Goal: Information Seeking & Learning: Understand process/instructions

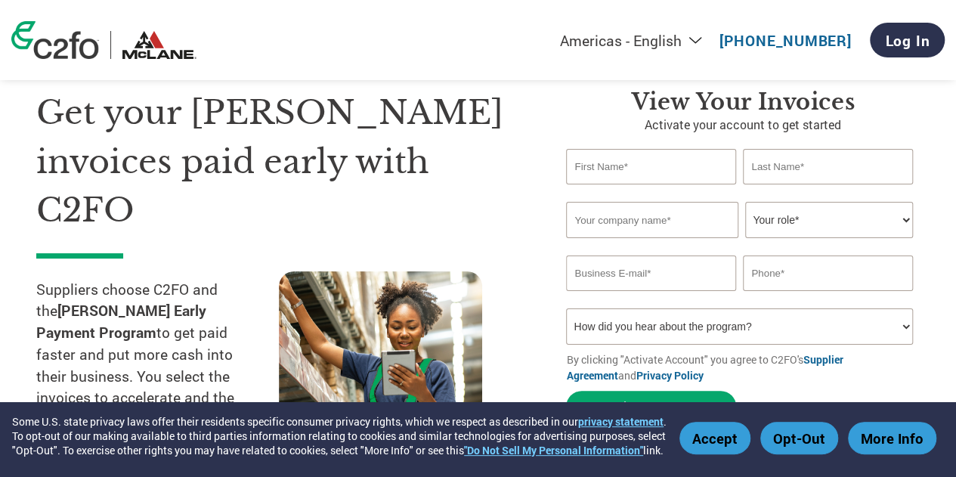
scroll to position [57, 0]
click at [153, 52] on img at bounding box center [159, 45] width 74 height 28
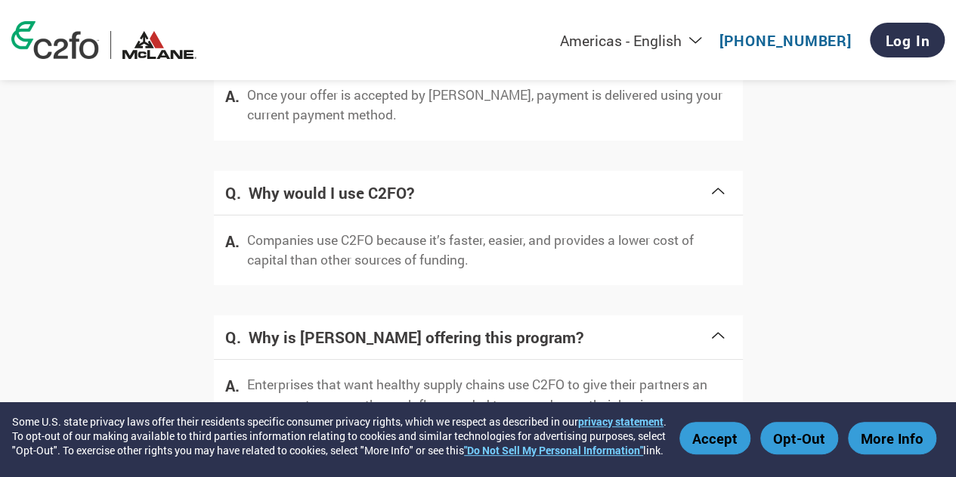
scroll to position [3153, 0]
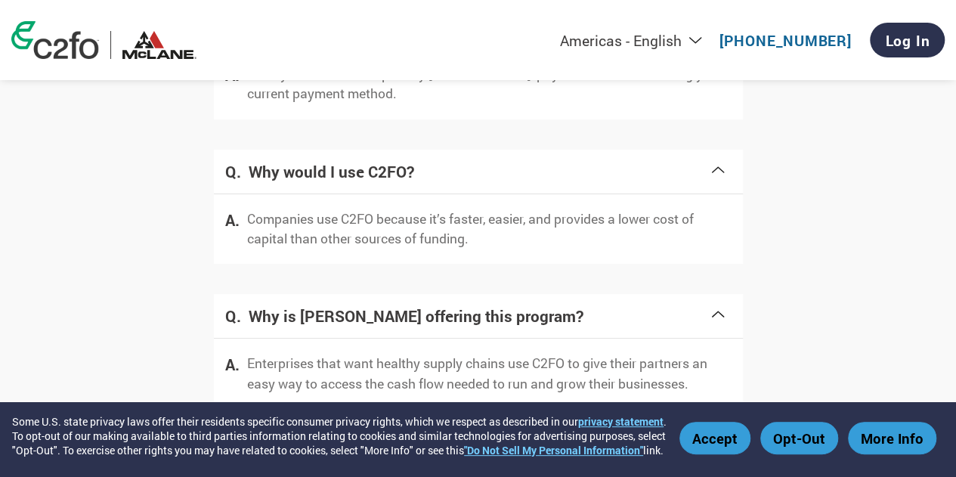
click at [808, 430] on button "Opt-Out" at bounding box center [799, 438] width 78 height 33
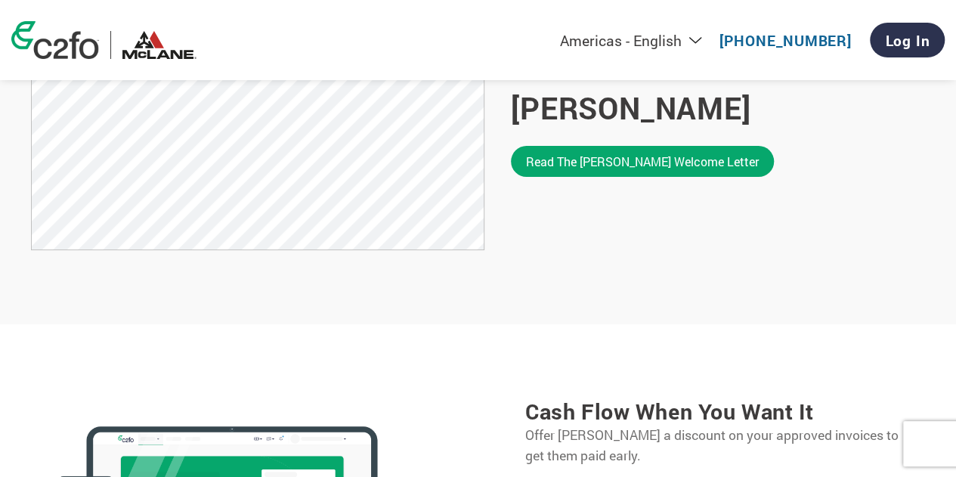
scroll to position [1184, 0]
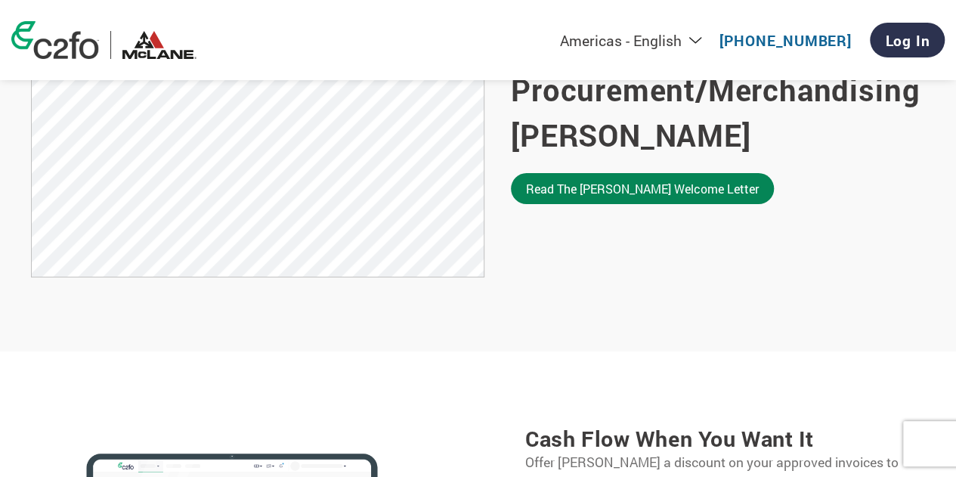
click at [594, 173] on link "Read the [PERSON_NAME] welcome letter" at bounding box center [642, 188] width 263 height 31
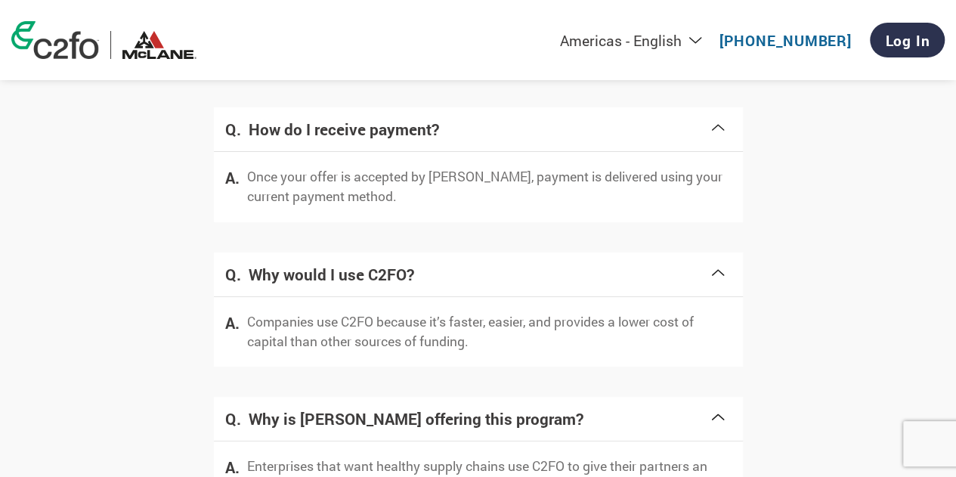
scroll to position [3029, 0]
